Goal: Task Accomplishment & Management: Manage account settings

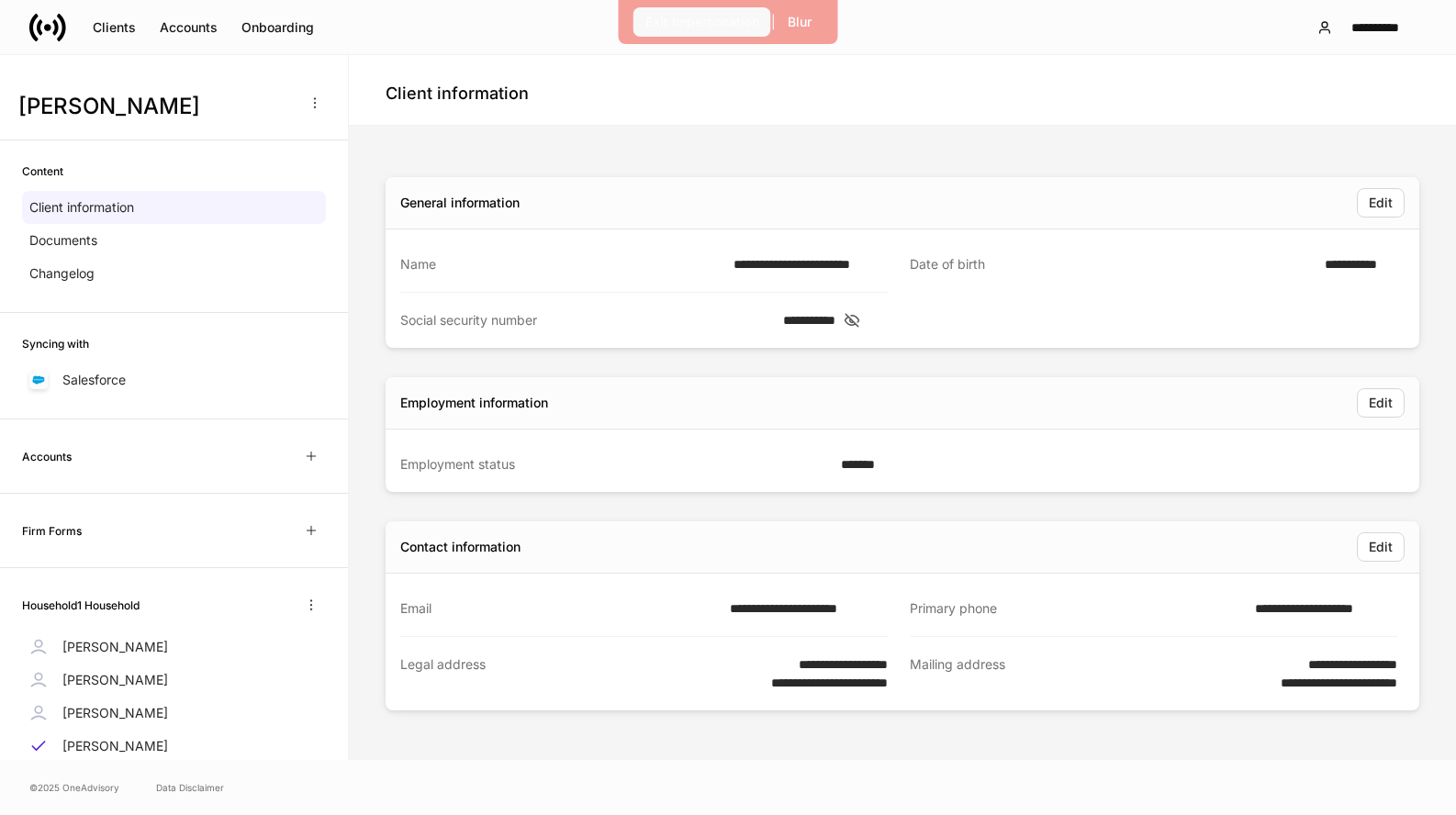
click at [662, 18] on div "Exit Impersonation" at bounding box center [702, 21] width 114 height 19
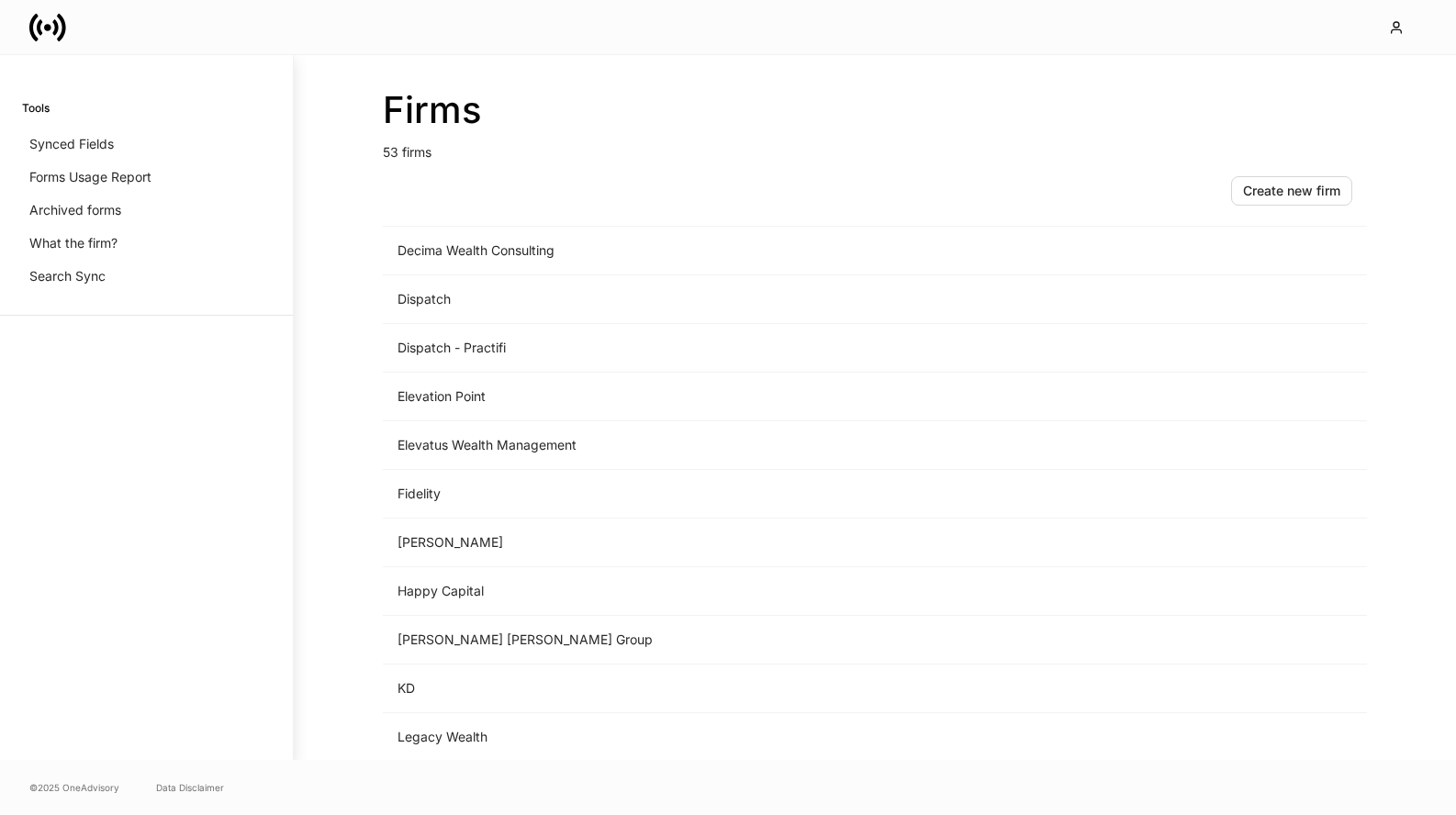
scroll to position [1410, 0]
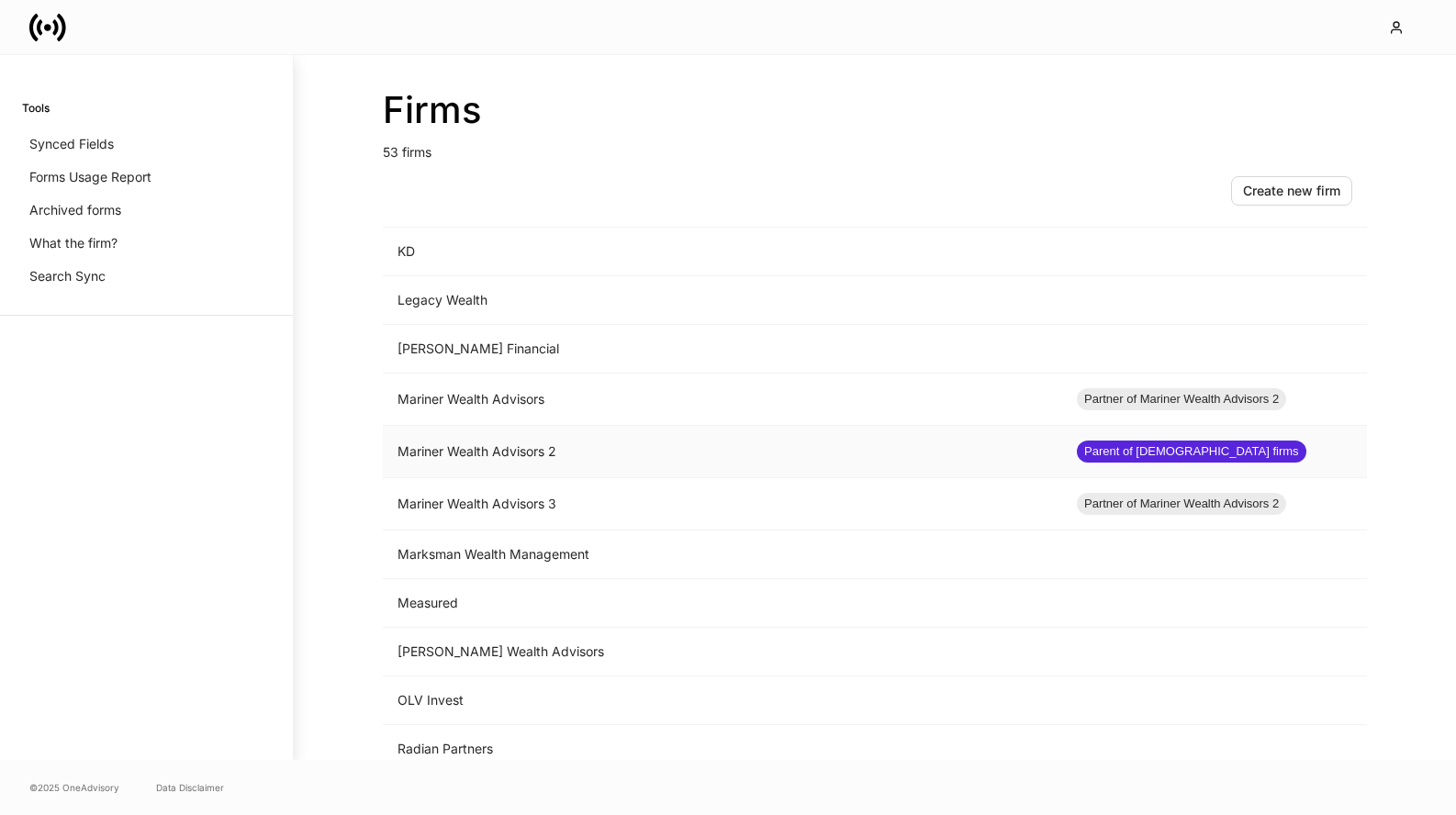
click at [504, 450] on td "Mariner Wealth Advisors 2" at bounding box center [723, 452] width 680 height 53
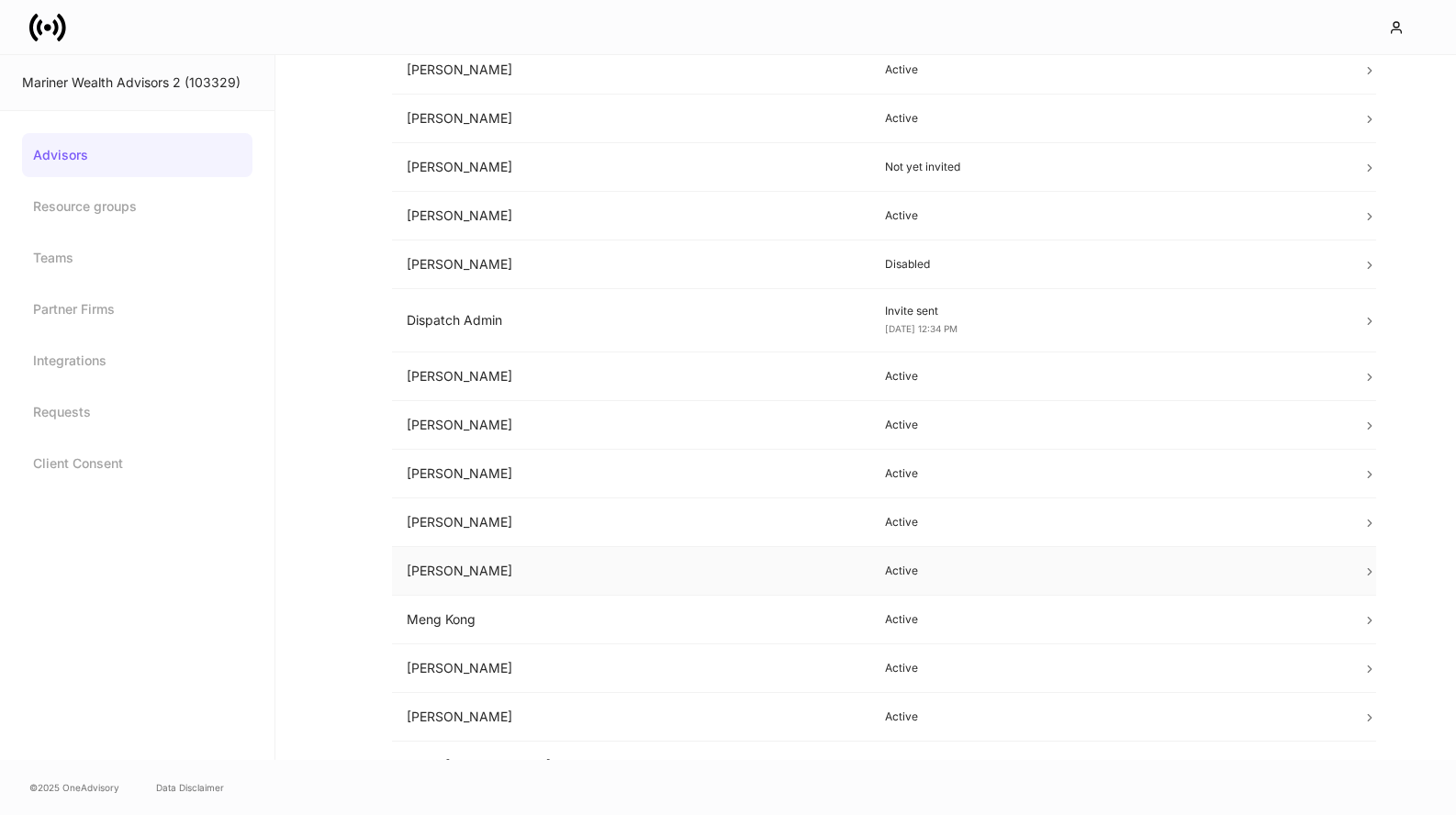
scroll to position [275, 0]
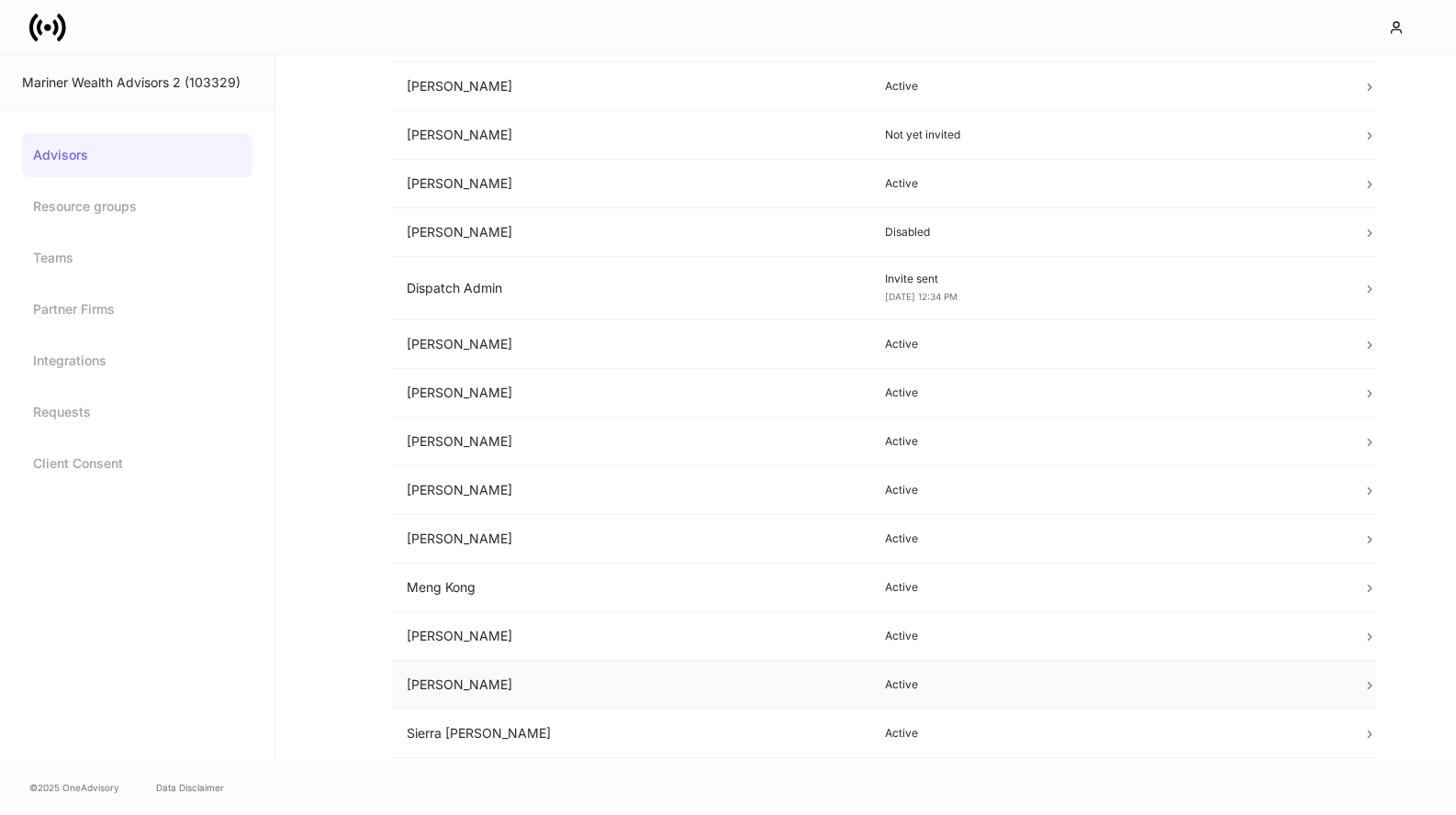
click at [722, 693] on td "Peter Chak" at bounding box center [630, 685] width 478 height 49
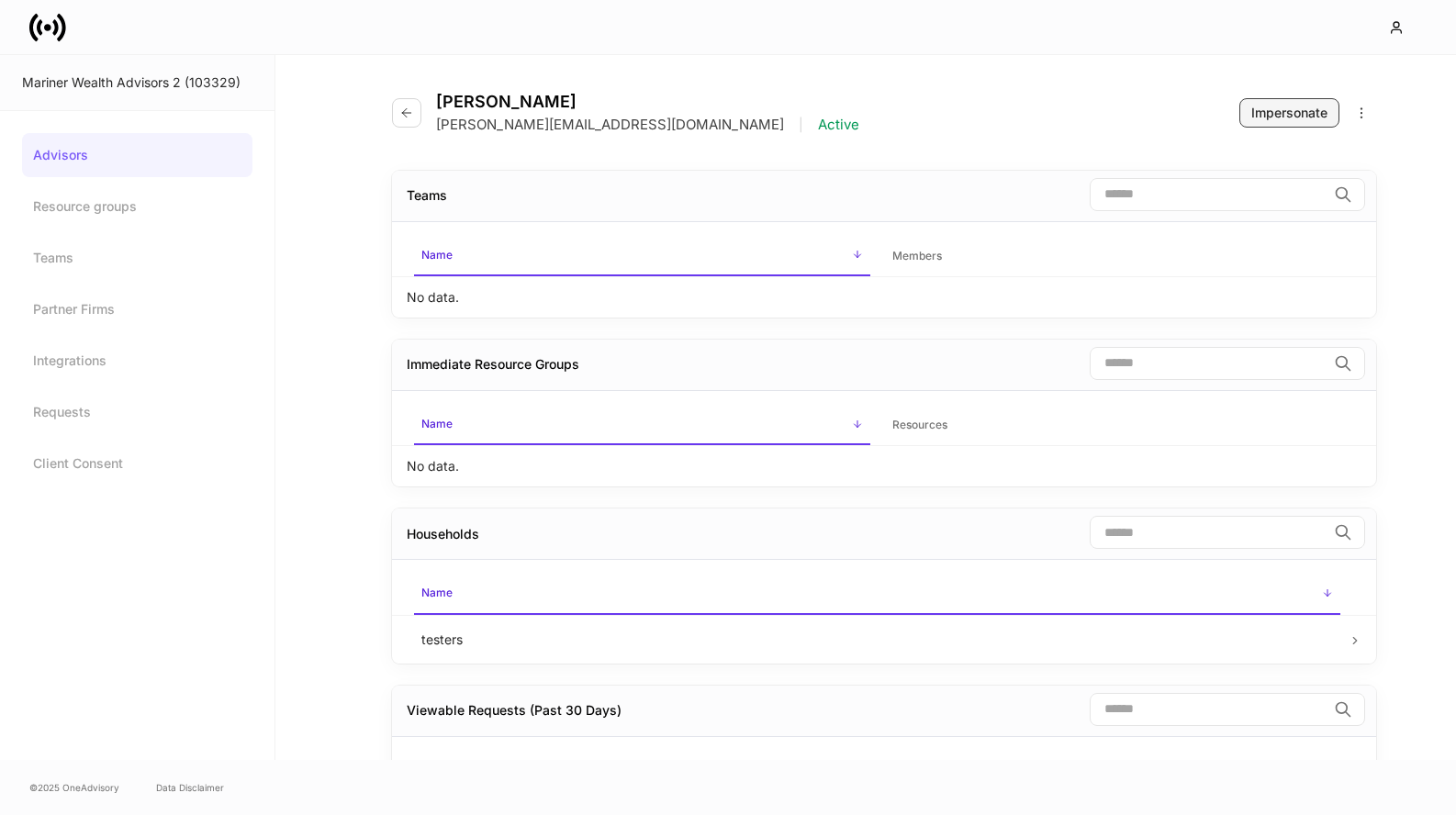
click at [1292, 121] on div "Impersonate" at bounding box center [1289, 113] width 76 height 19
click at [1299, 104] on div "Impersonate" at bounding box center [1289, 113] width 76 height 19
